Goal: Task Accomplishment & Management: Use online tool/utility

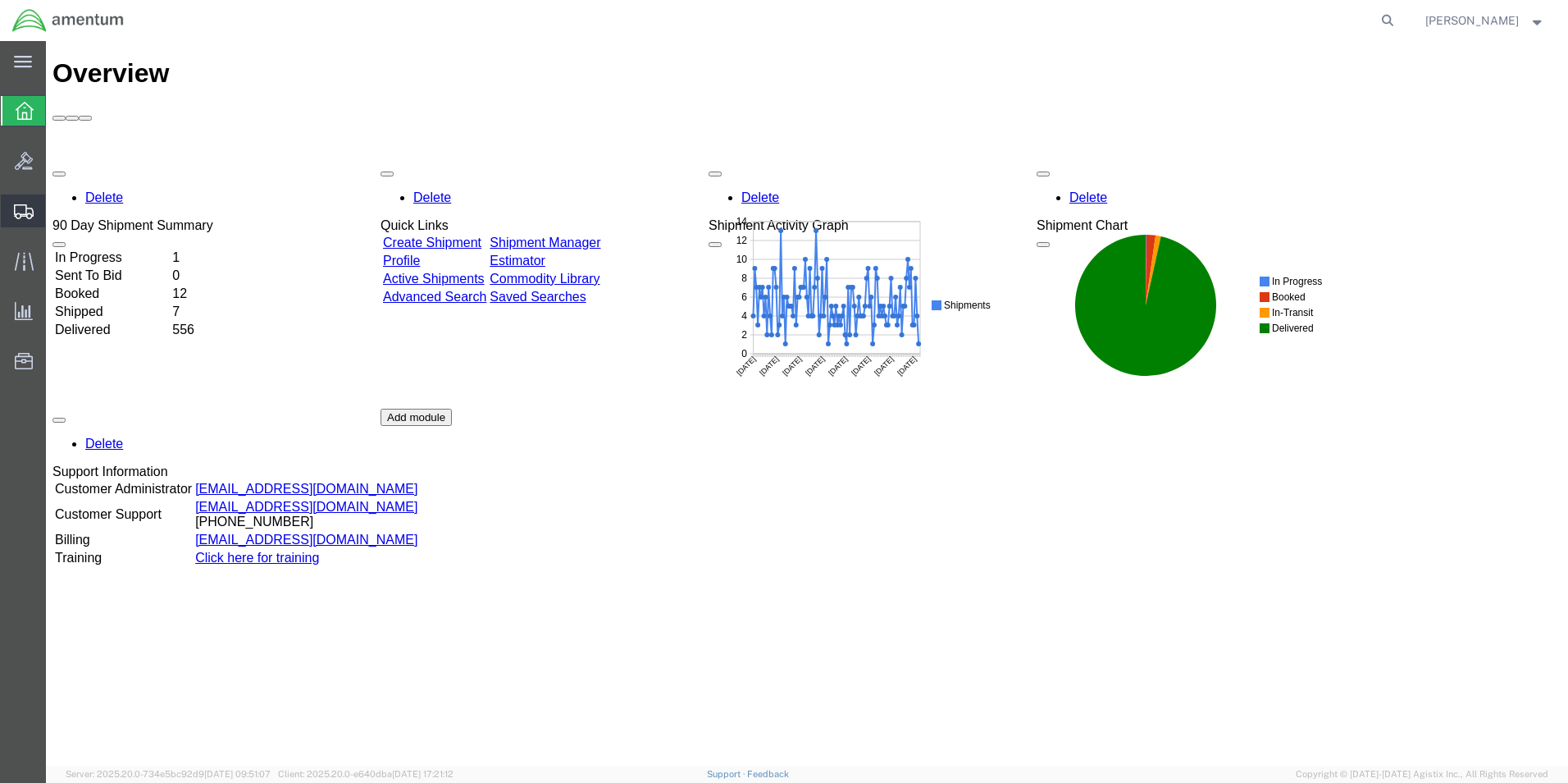
click at [0, 0] on span "Shipment Manager" at bounding box center [0, 0] width 0 height 0
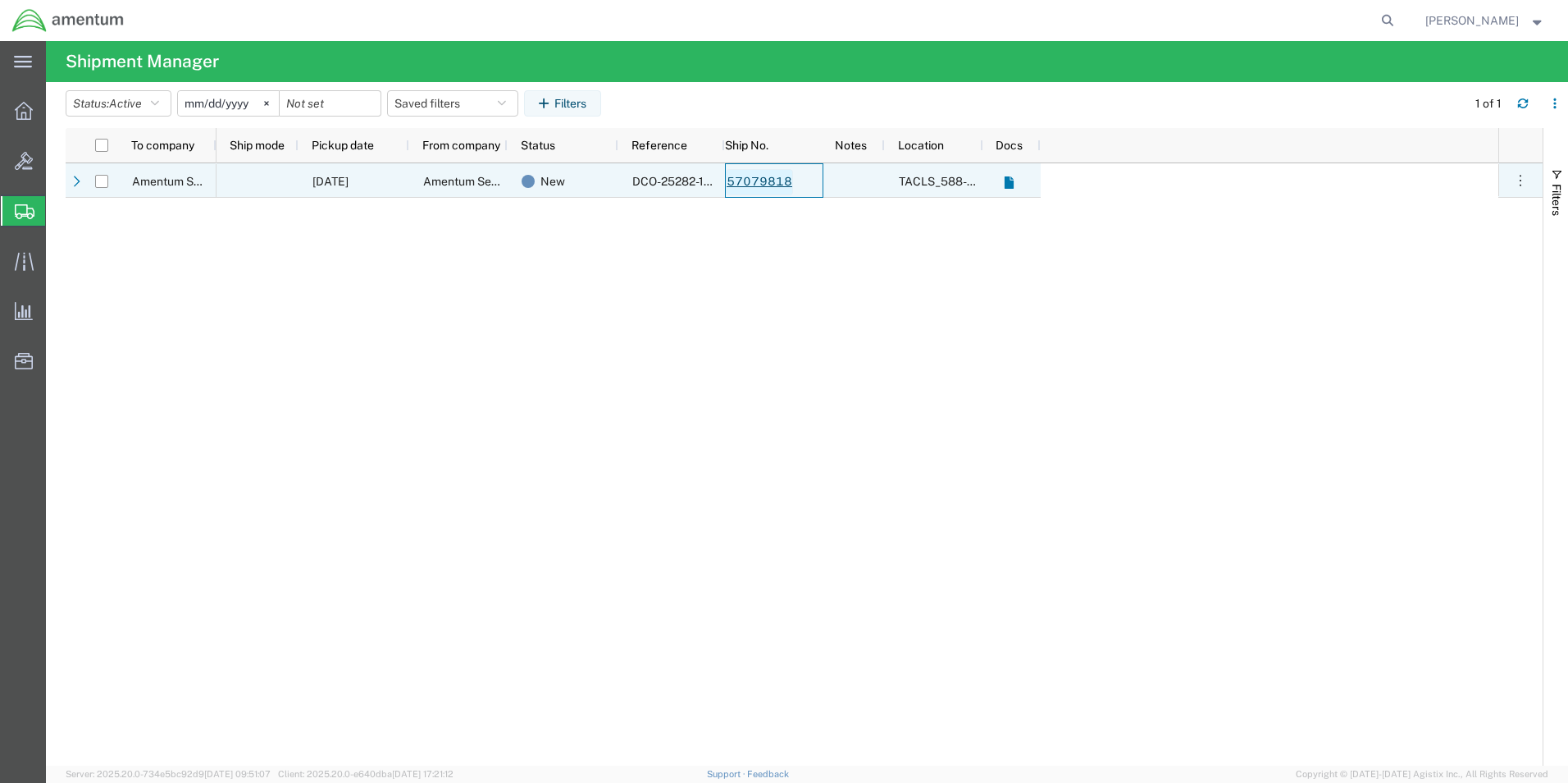
click at [763, 181] on link "57079818" at bounding box center [760, 182] width 67 height 27
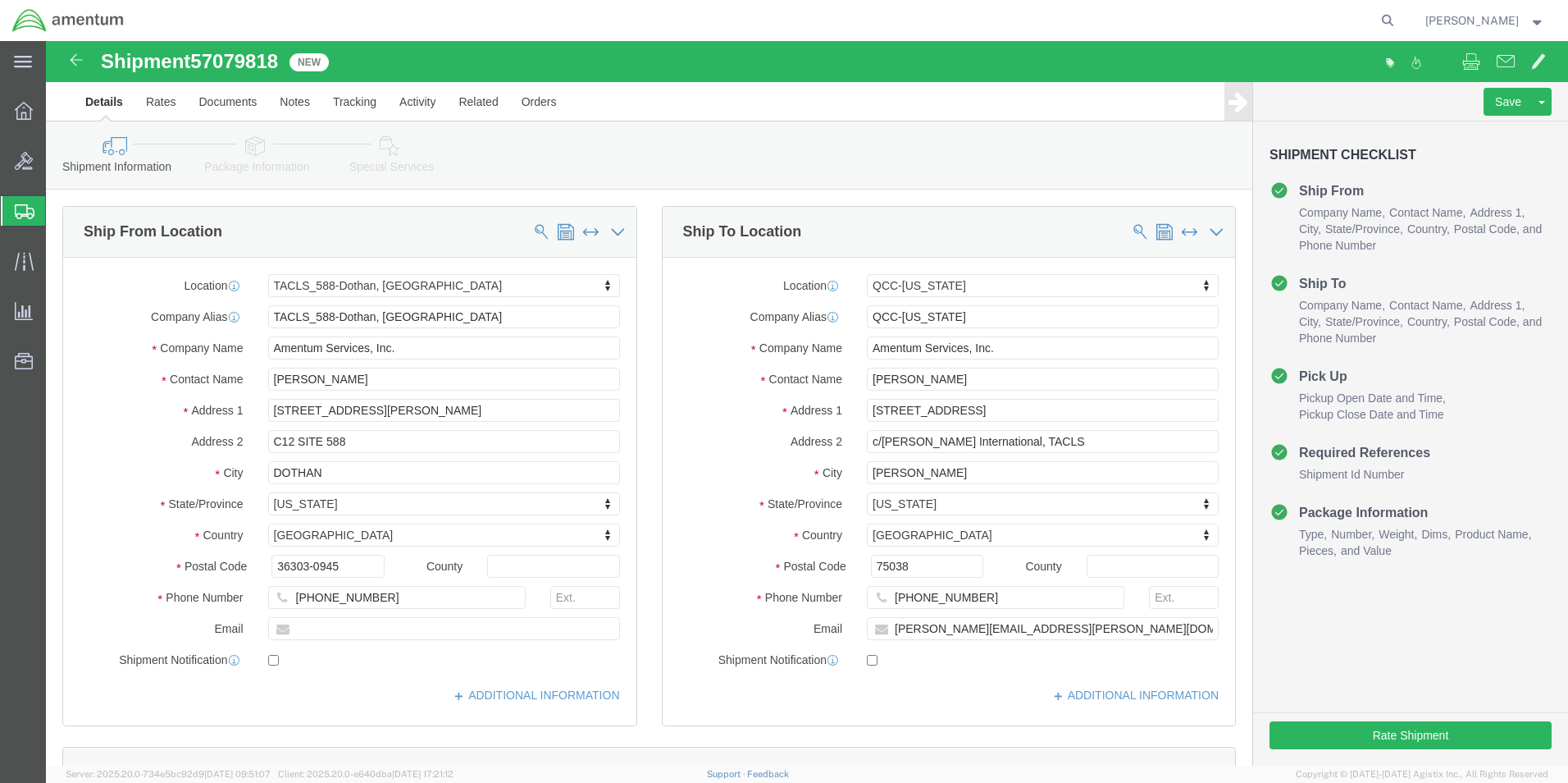
select select "42706"
select select "42668"
click button "Rate Shipment"
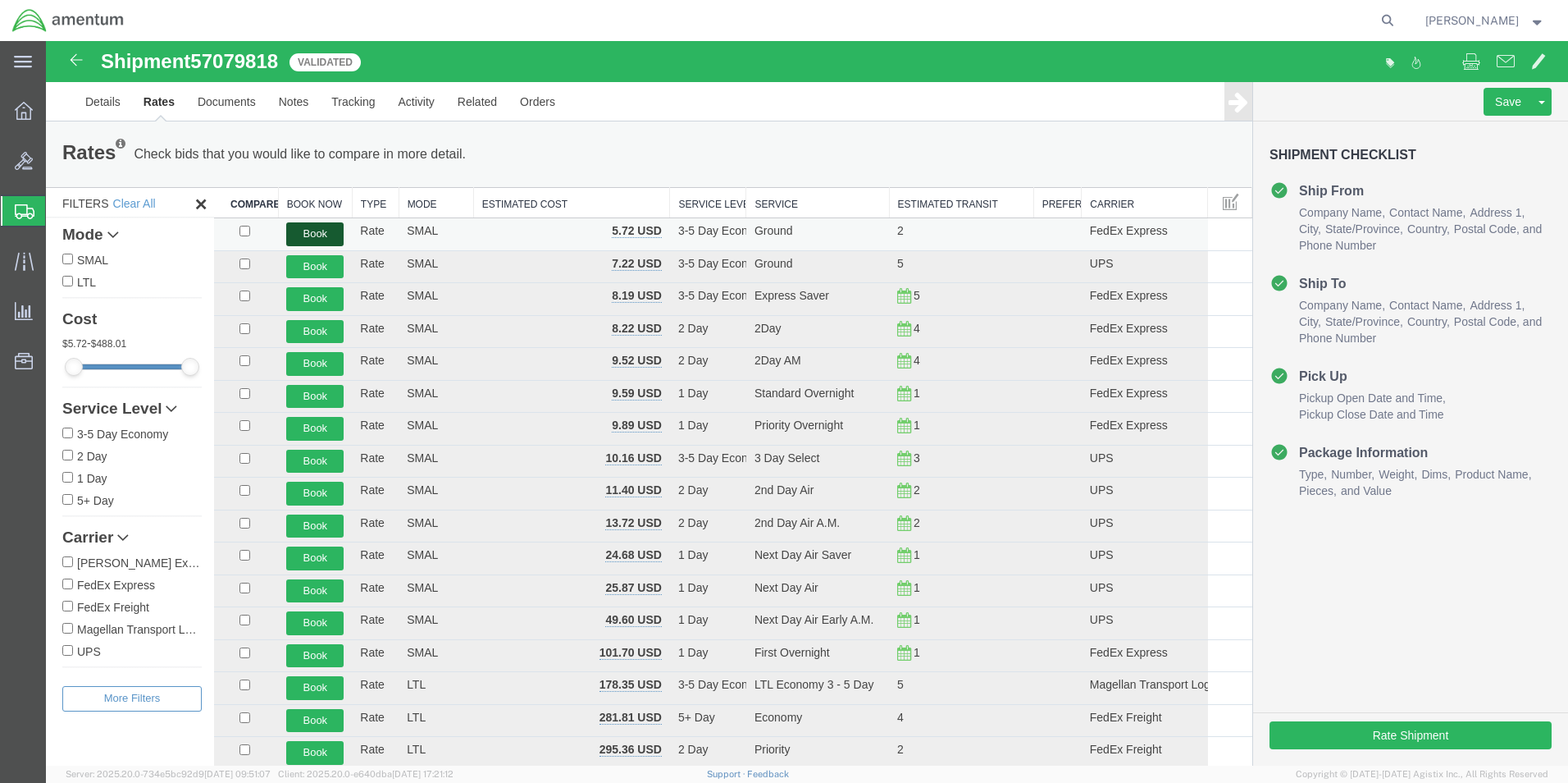
click at [327, 229] on button "Book" at bounding box center [314, 234] width 57 height 24
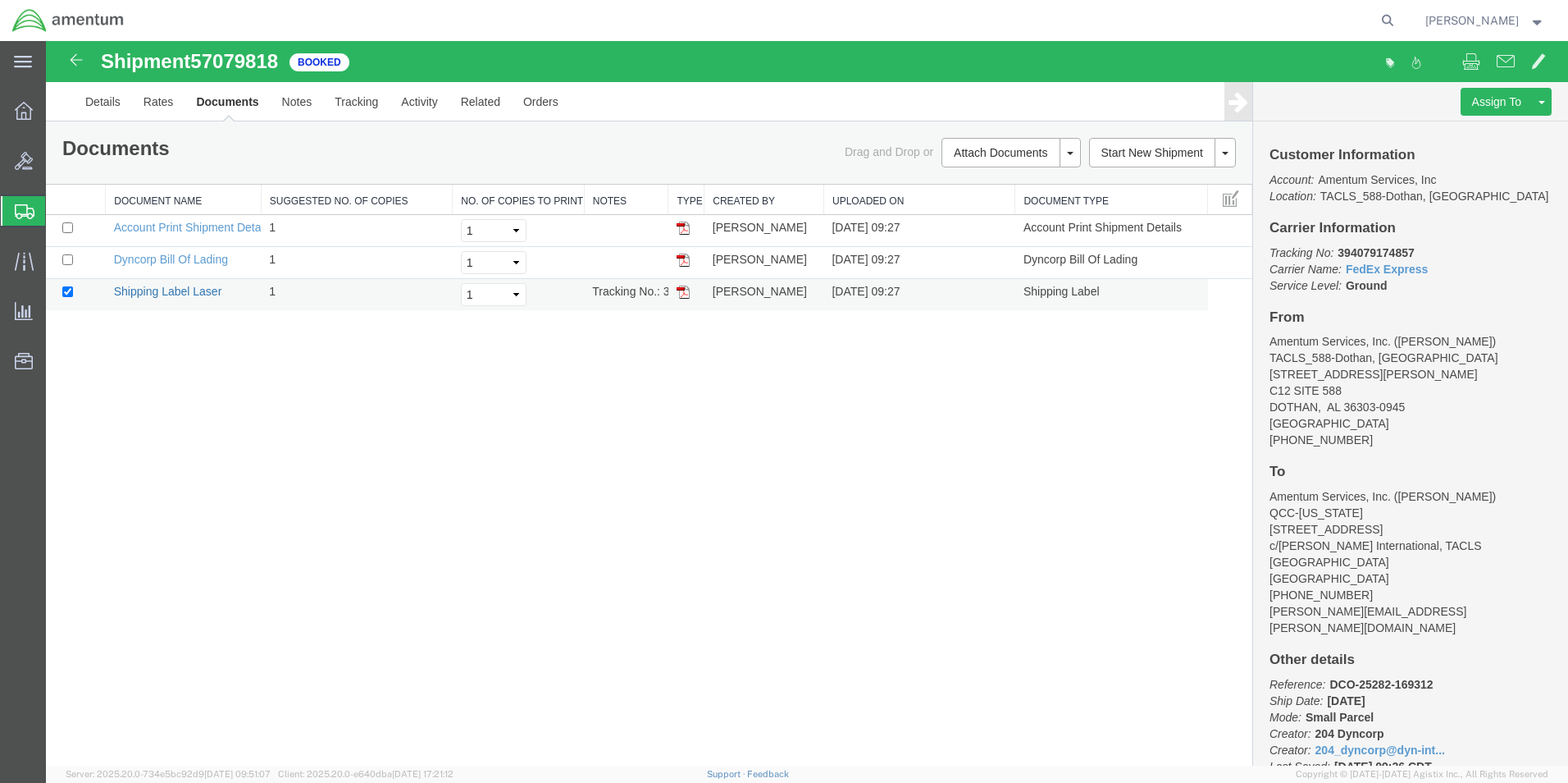
click at [211, 294] on link "Shipping Label Laser" at bounding box center [168, 291] width 109 height 13
click at [1491, 21] on span "[PERSON_NAME]" at bounding box center [1472, 20] width 94 height 18
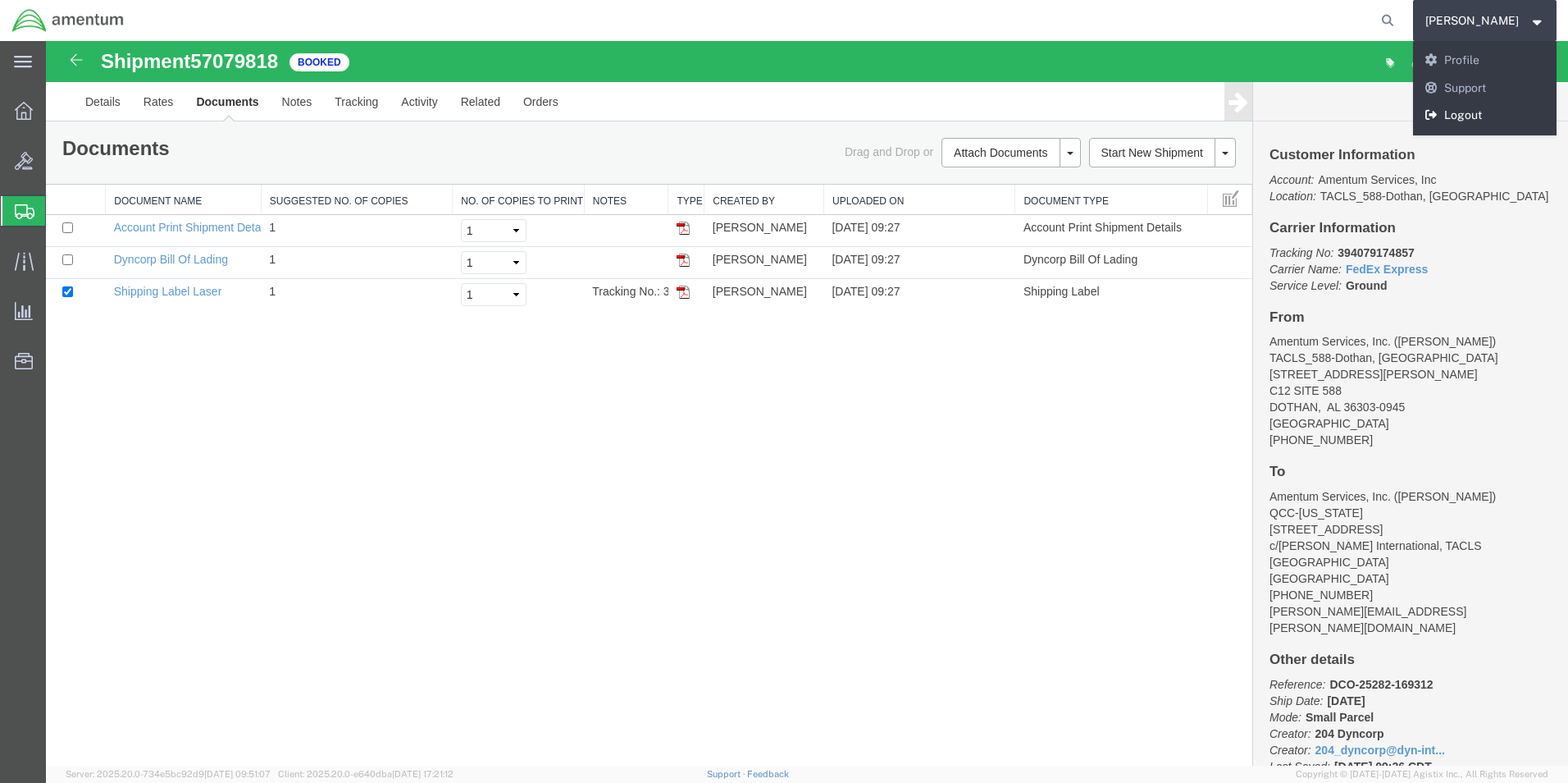
click at [1473, 118] on link "Logout" at bounding box center [1485, 116] width 144 height 28
